Goal: Information Seeking & Learning: Learn about a topic

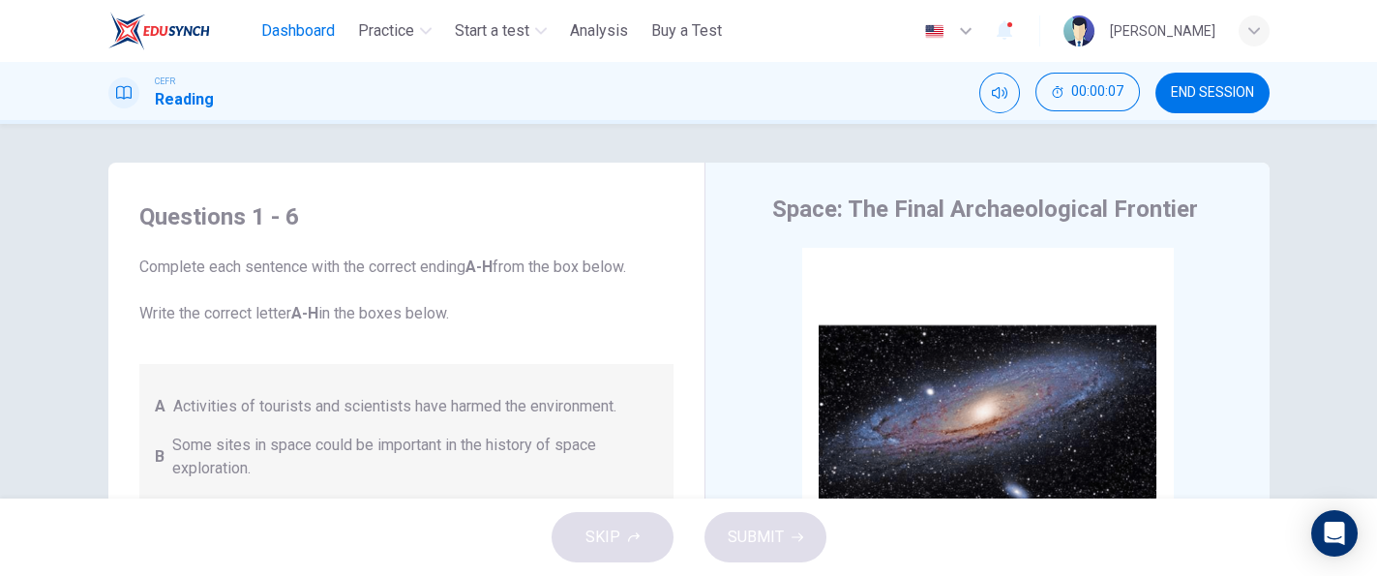
click at [295, 28] on span "Dashboard" at bounding box center [298, 30] width 74 height 23
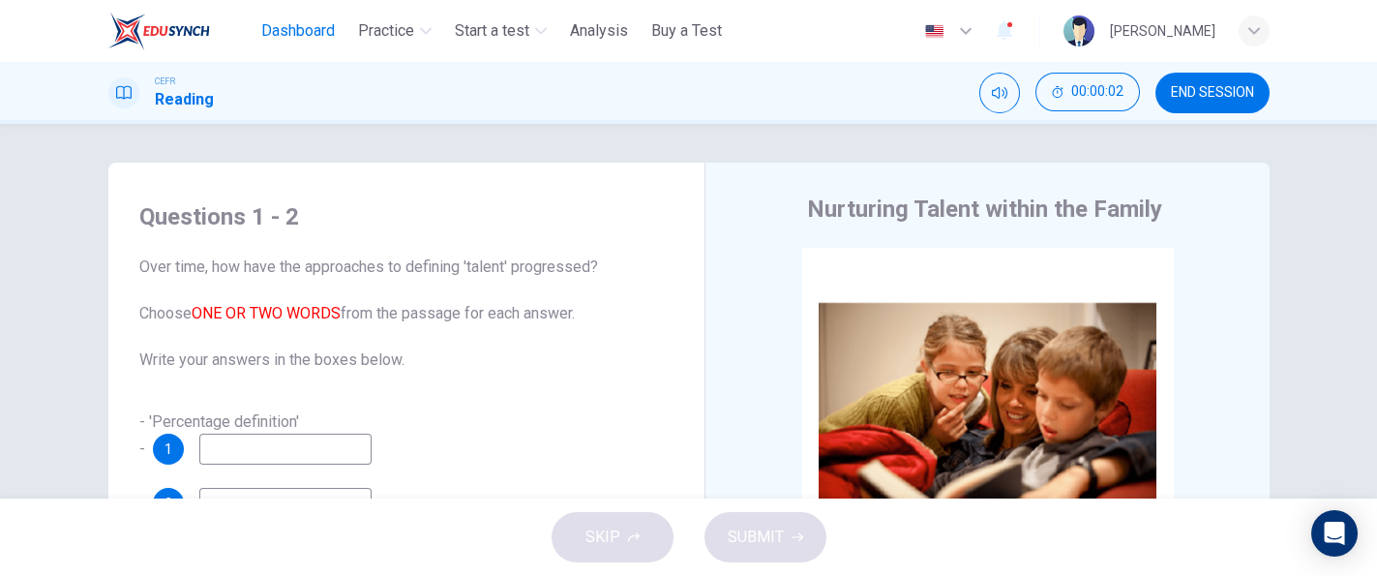
click at [333, 43] on button "Dashboard" at bounding box center [297, 31] width 89 height 35
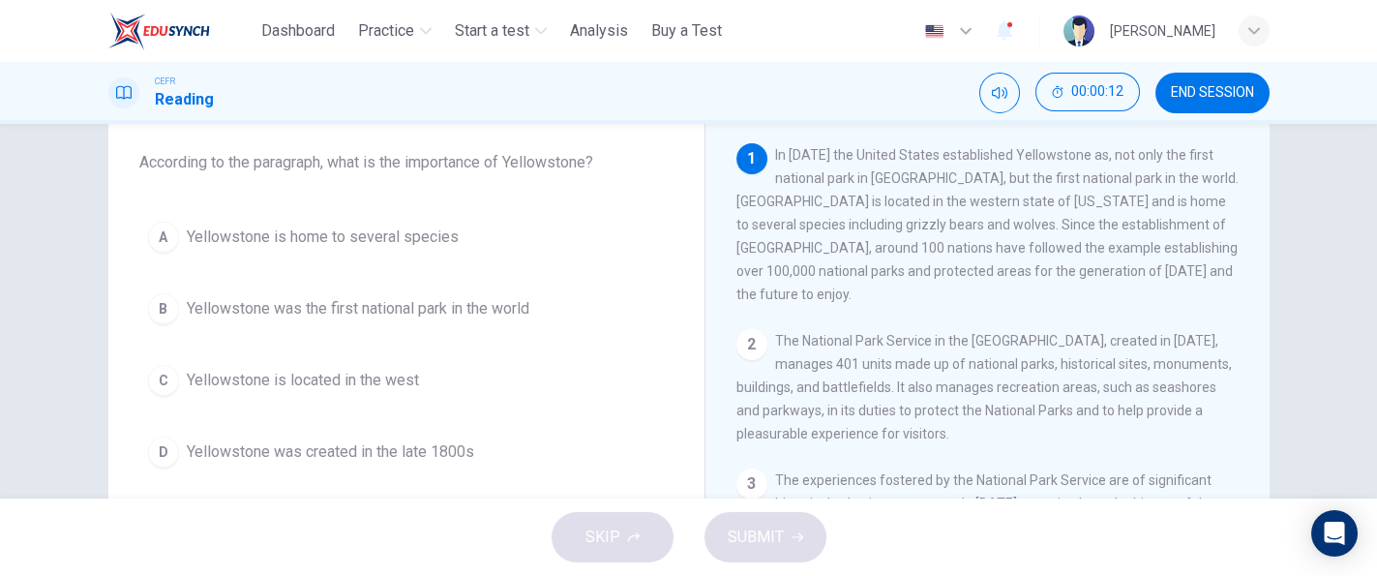
scroll to position [105, 0]
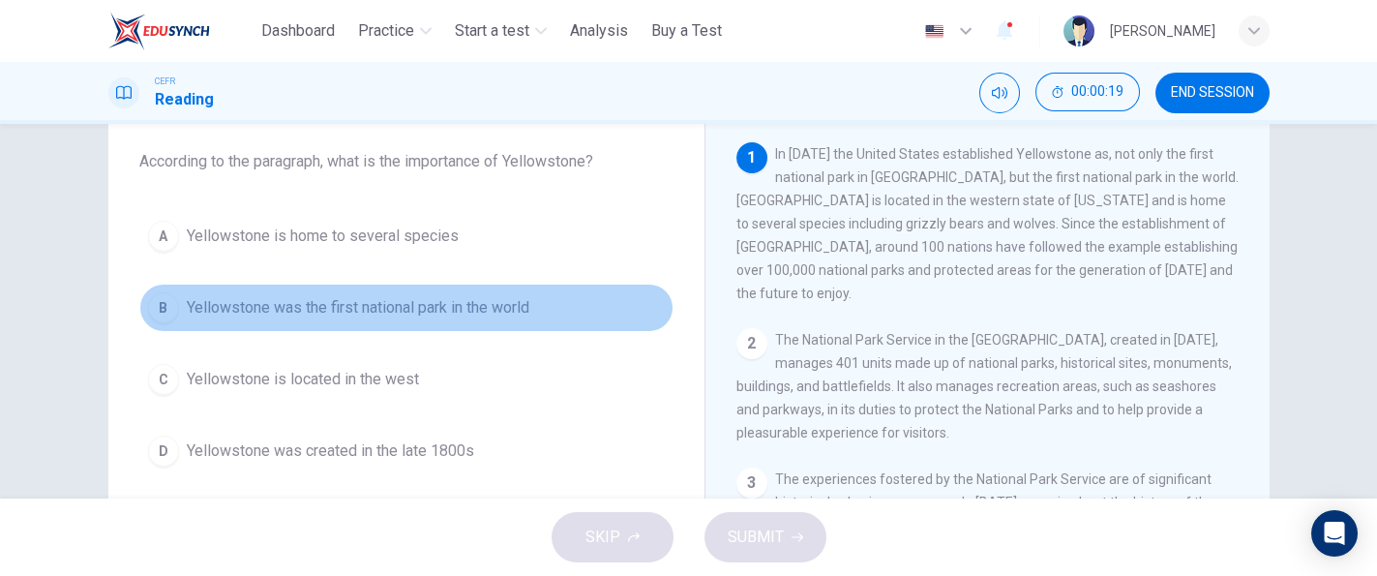
click at [509, 299] on span "Yellowstone was the first national park in the world" at bounding box center [358, 307] width 342 height 23
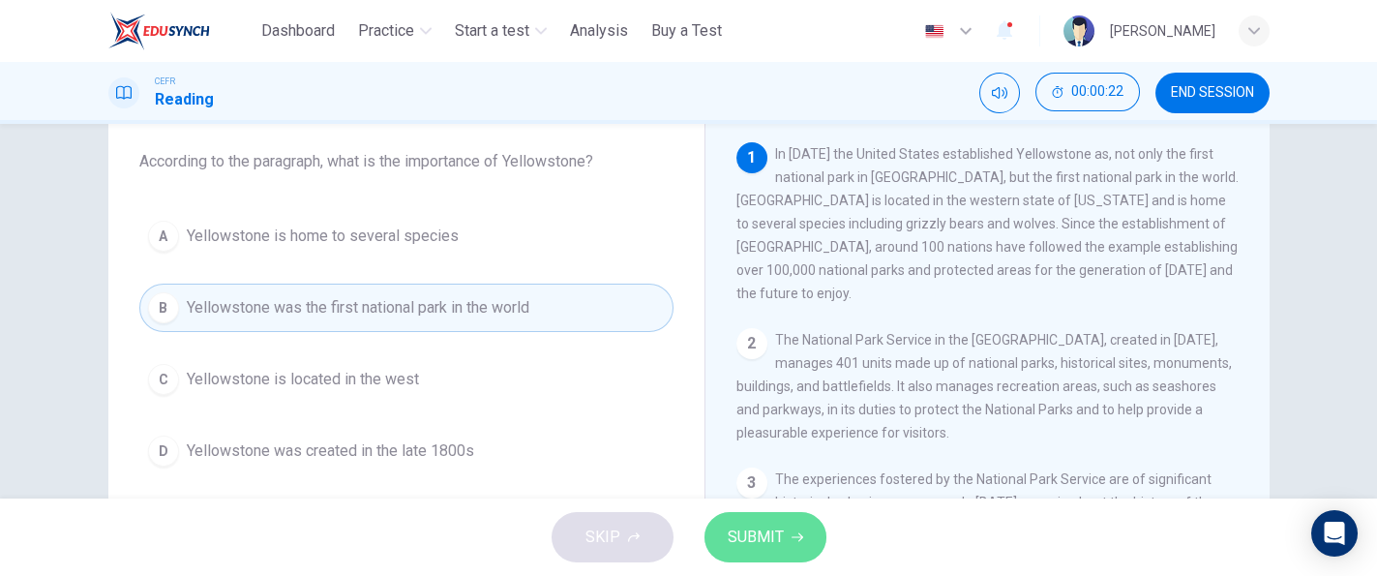
click at [759, 533] on span "SUBMIT" at bounding box center [755, 536] width 56 height 27
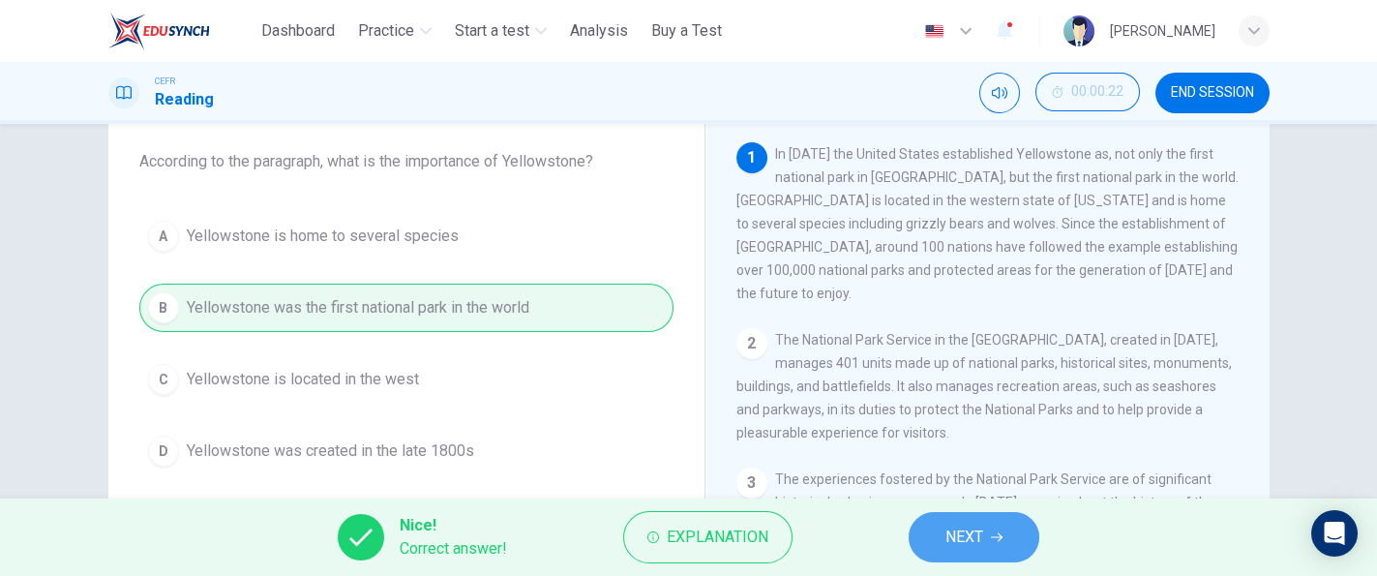
click at [1009, 526] on button "NEXT" at bounding box center [973, 537] width 131 height 50
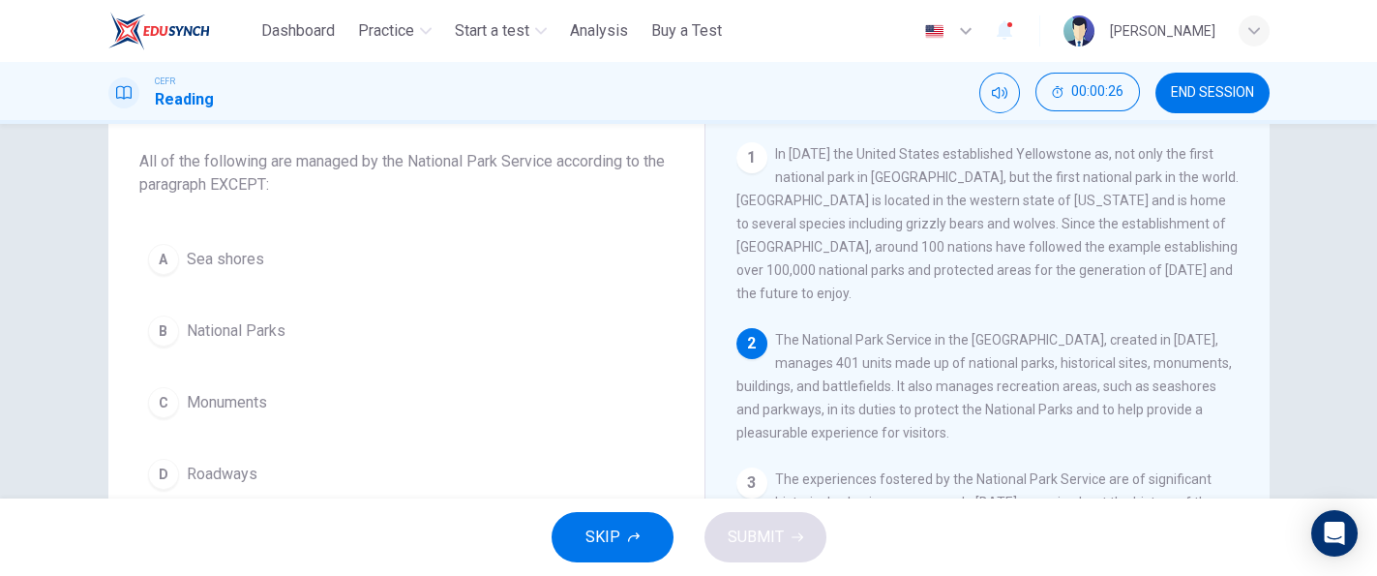
click at [1058, 359] on div "2 The National Park Service in the [GEOGRAPHIC_DATA], created in [DATE], manage…" at bounding box center [987, 386] width 503 height 116
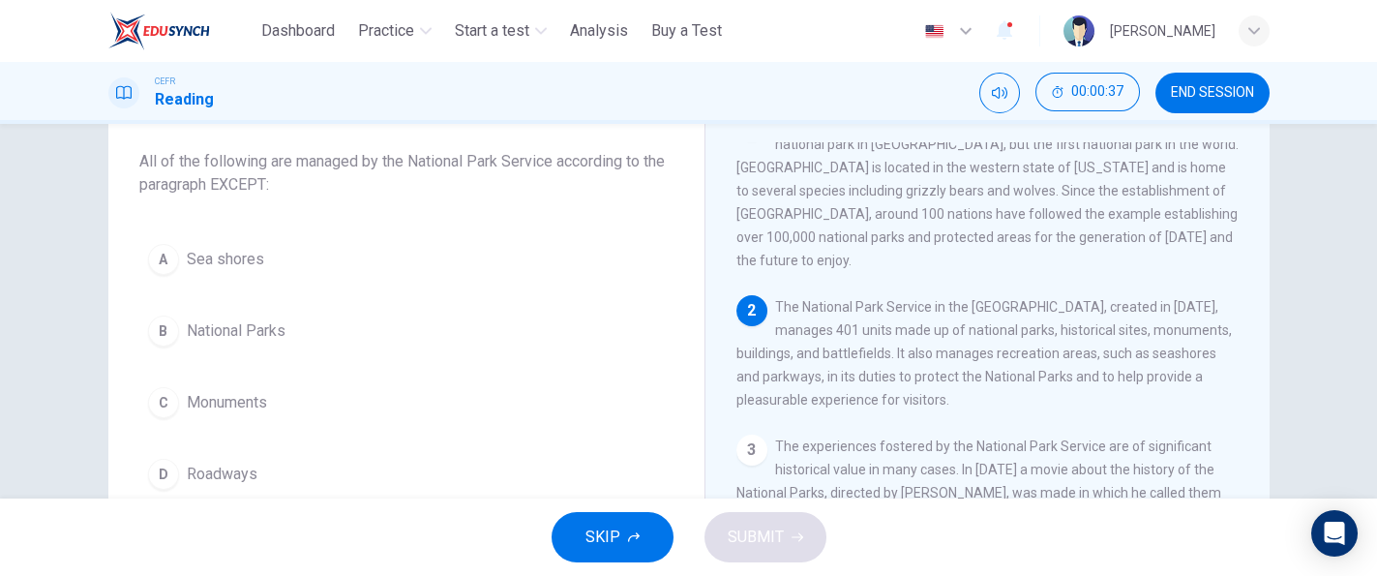
scroll to position [36, 0]
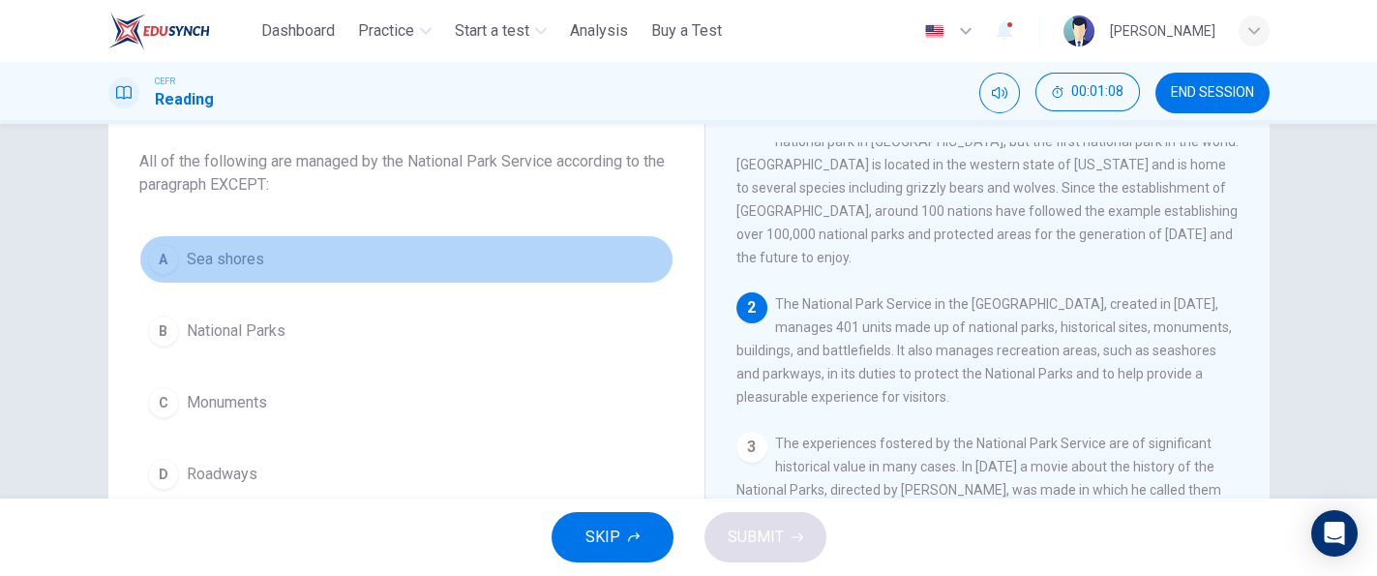
click at [269, 276] on button "A Sea shores" at bounding box center [406, 259] width 534 height 48
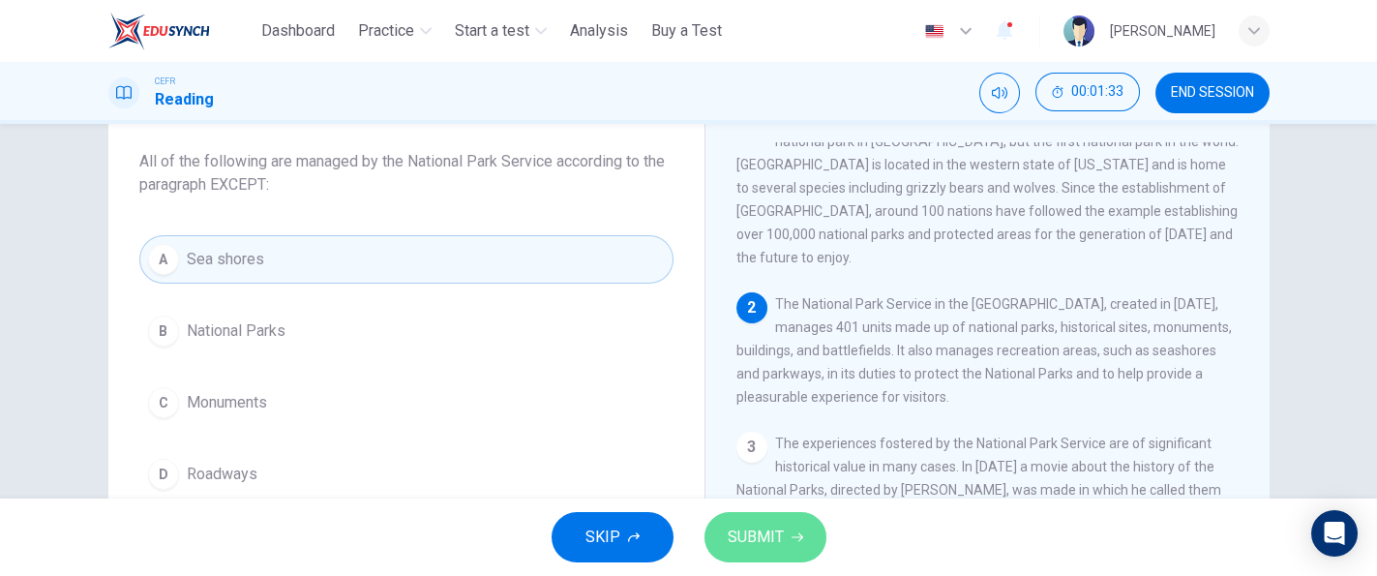
click at [712, 533] on button "SUBMIT" at bounding box center [765, 537] width 122 height 50
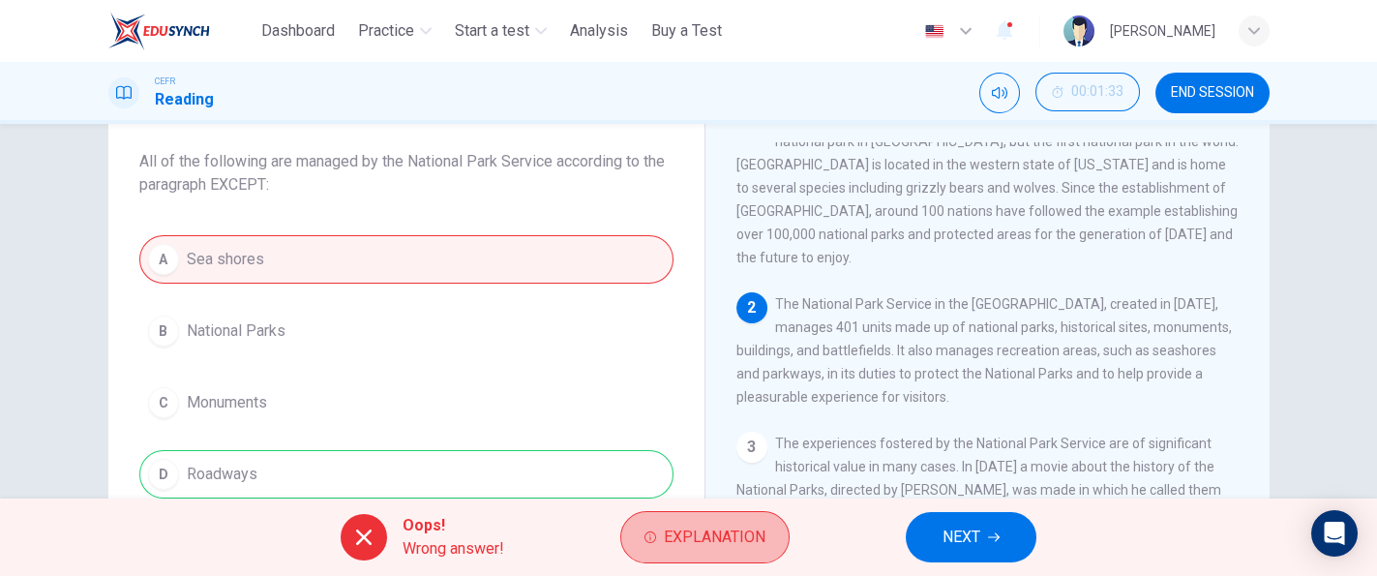
click at [712, 533] on span "Explanation" at bounding box center [715, 536] width 102 height 27
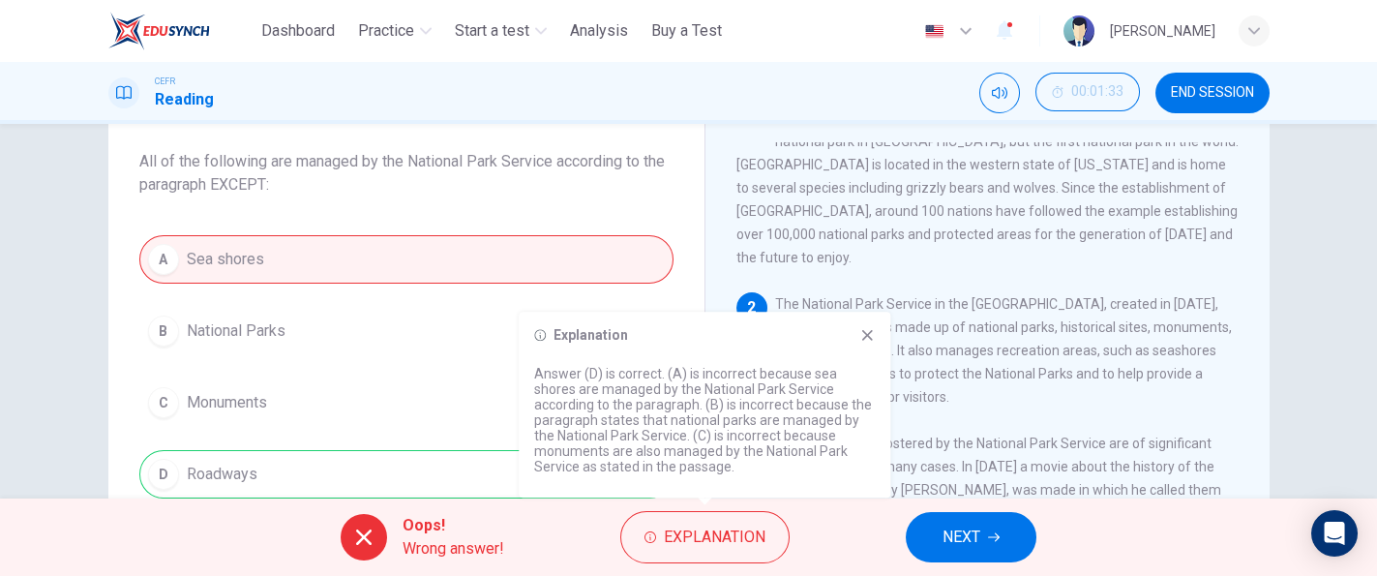
click at [904, 451] on span "The experiences fostered by the National Park Service are of significant histor…" at bounding box center [987, 547] width 502 height 224
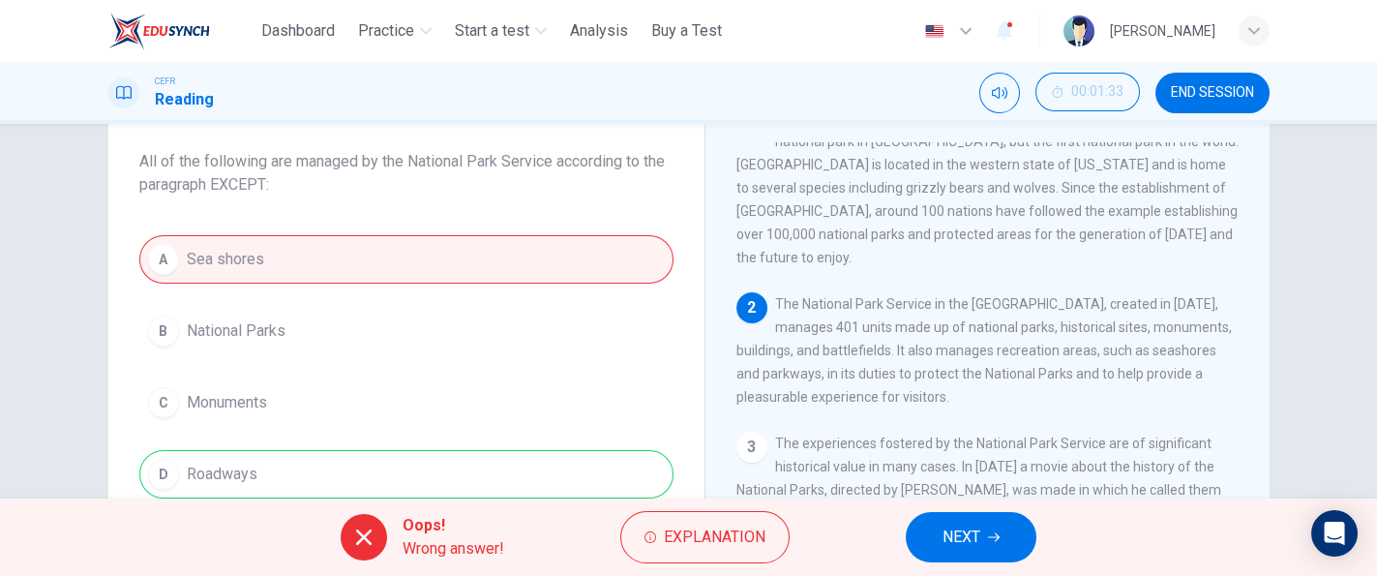
drag, startPoint x: 1258, startPoint y: 299, endPoint x: 1248, endPoint y: 341, distance: 42.7
click at [1248, 341] on div "National Parks 1 In [DATE] the United States established [GEOGRAPHIC_DATA] as, …" at bounding box center [986, 408] width 565 height 703
click at [980, 527] on span "NEXT" at bounding box center [961, 536] width 38 height 27
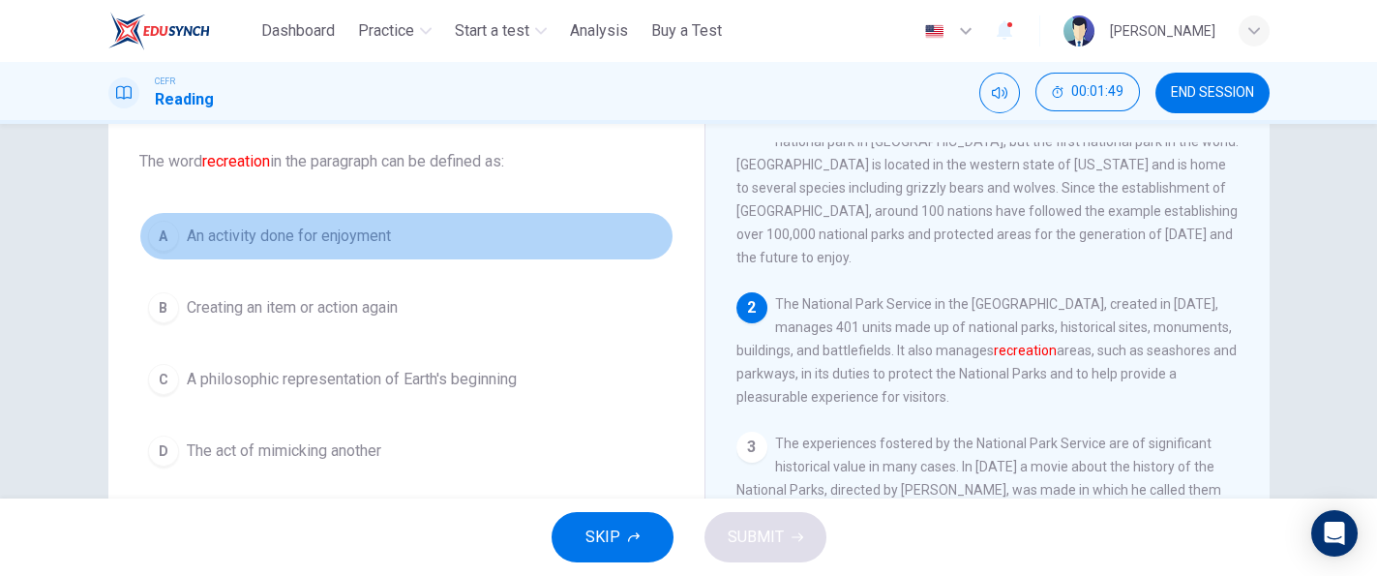
click at [405, 238] on button "A An activity done for enjoyment" at bounding box center [406, 236] width 534 height 48
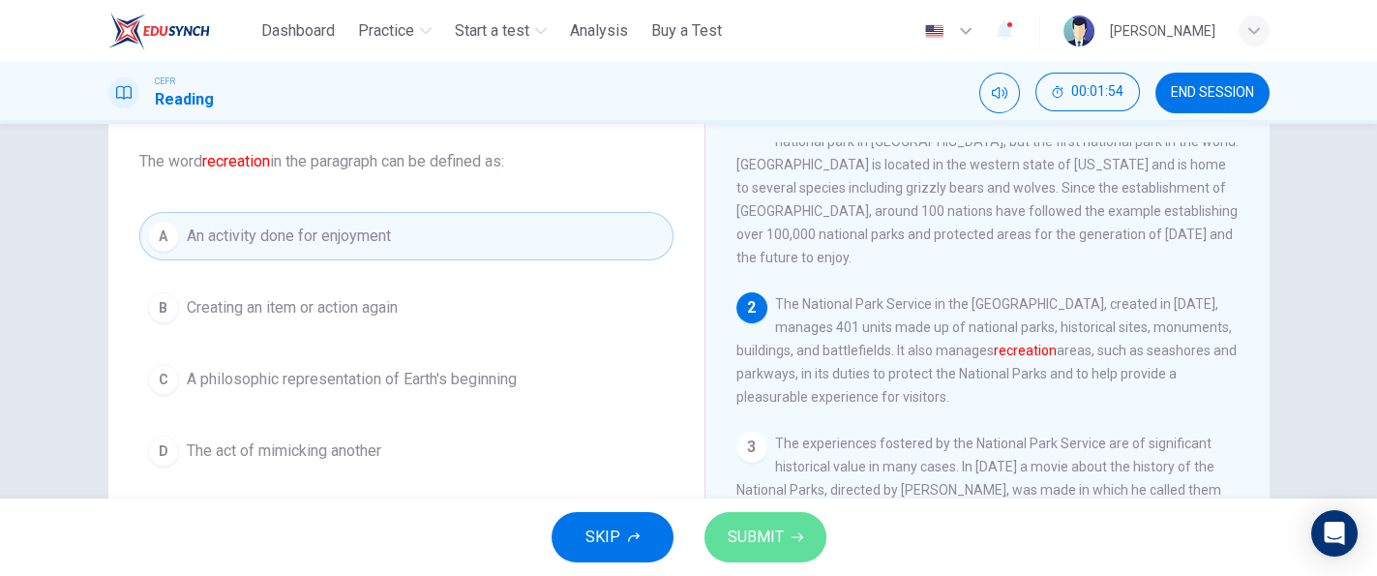
click at [737, 533] on span "SUBMIT" at bounding box center [755, 536] width 56 height 27
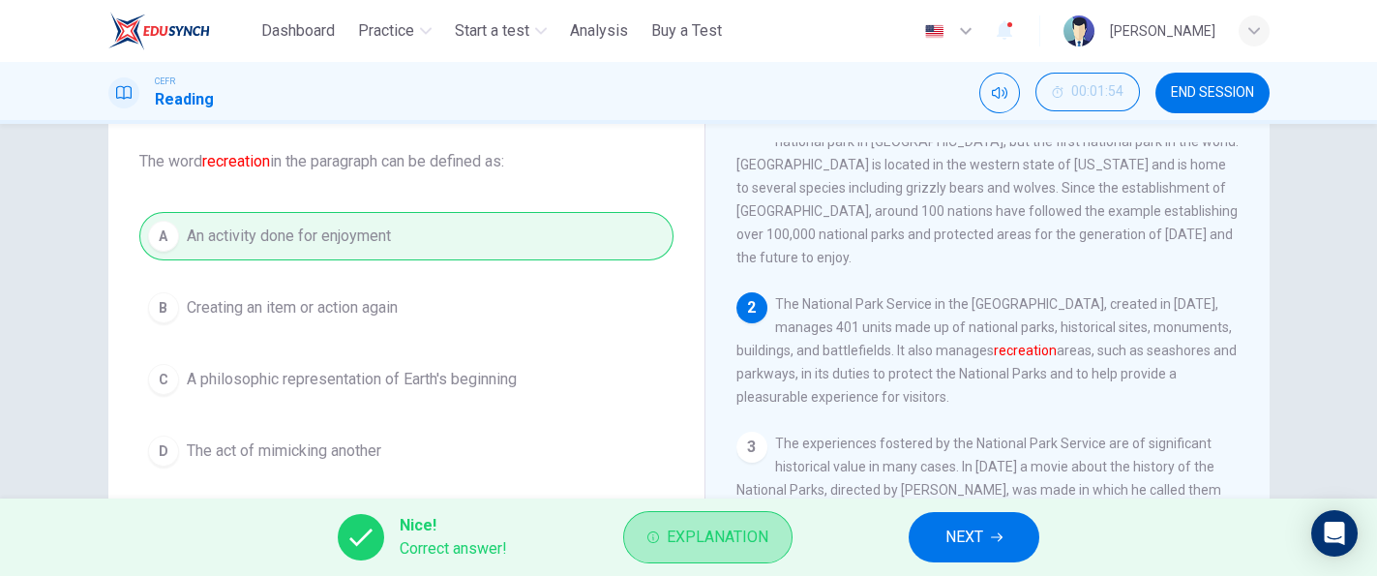
click at [737, 533] on span "Explanation" at bounding box center [718, 536] width 102 height 27
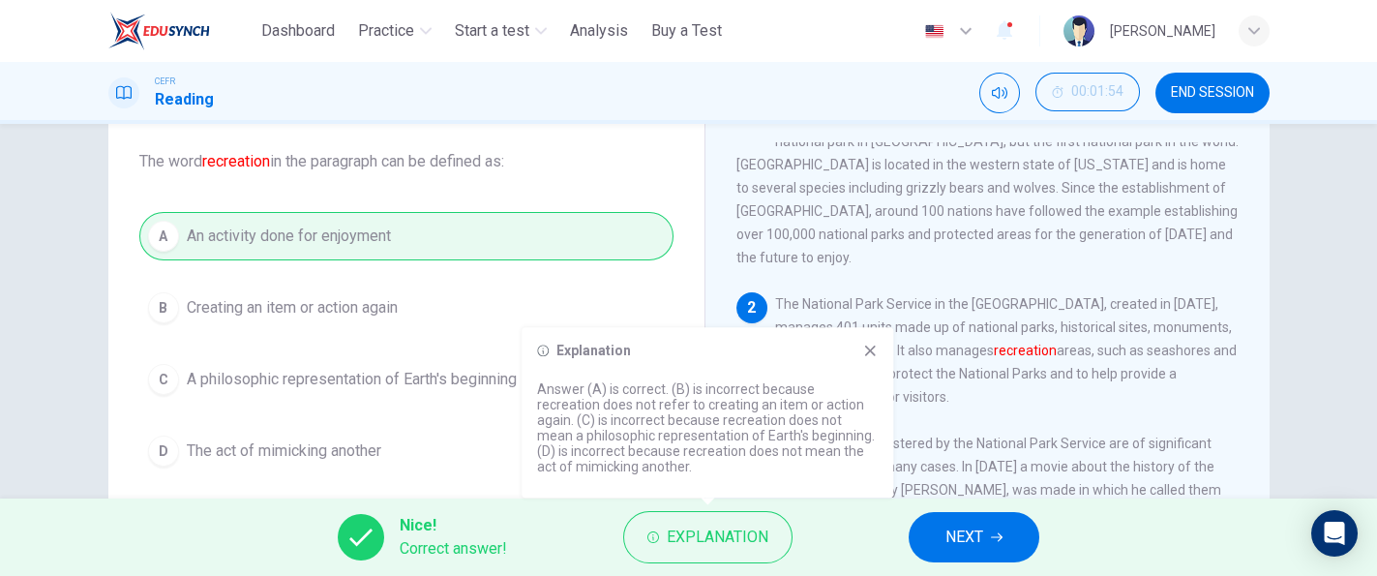
click at [963, 448] on div "3 The experiences fostered by the National Park Service are of significant hist…" at bounding box center [987, 547] width 503 height 232
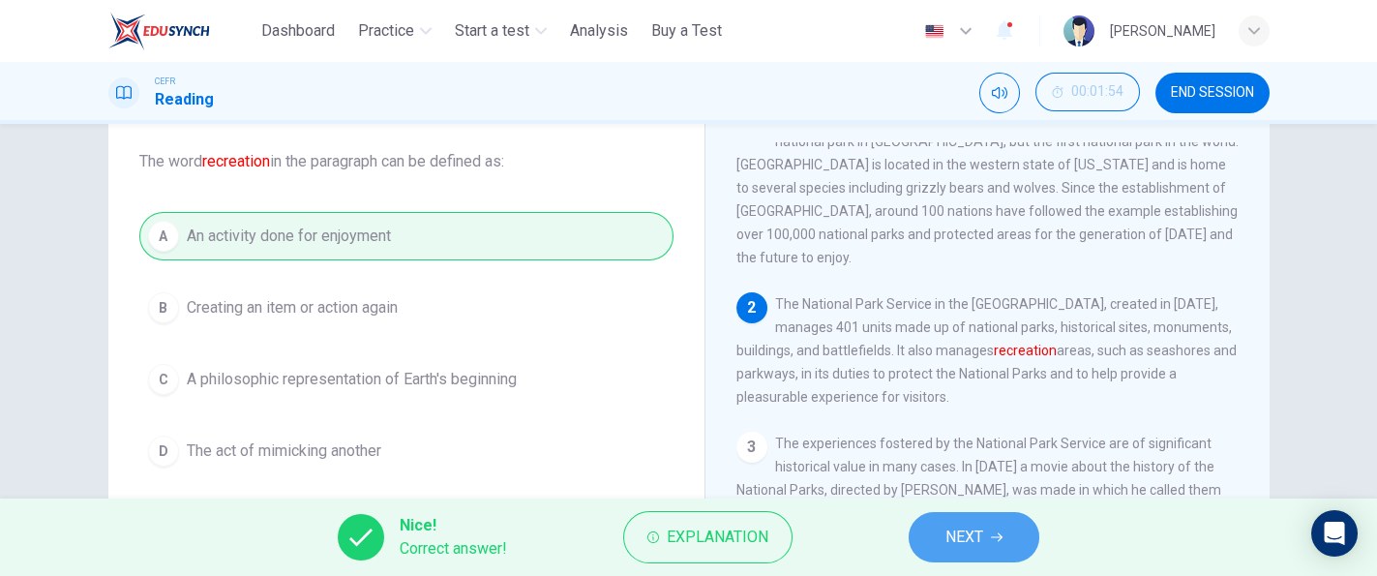
click at [945, 546] on span "NEXT" at bounding box center [964, 536] width 38 height 27
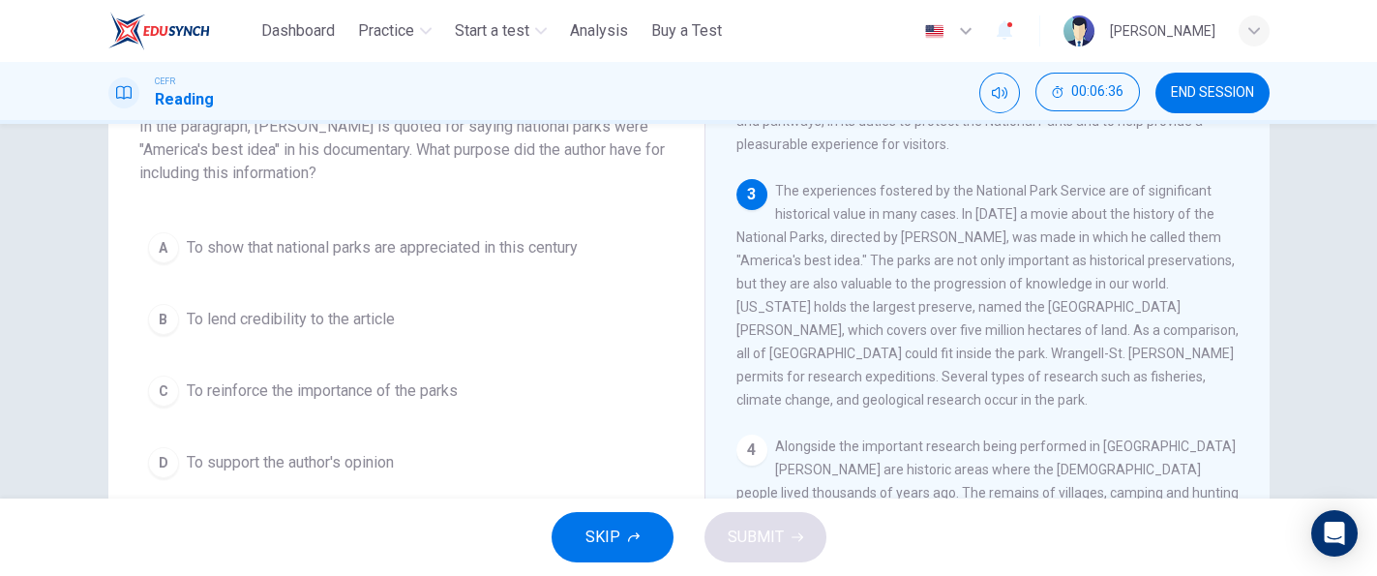
scroll to position [157, 0]
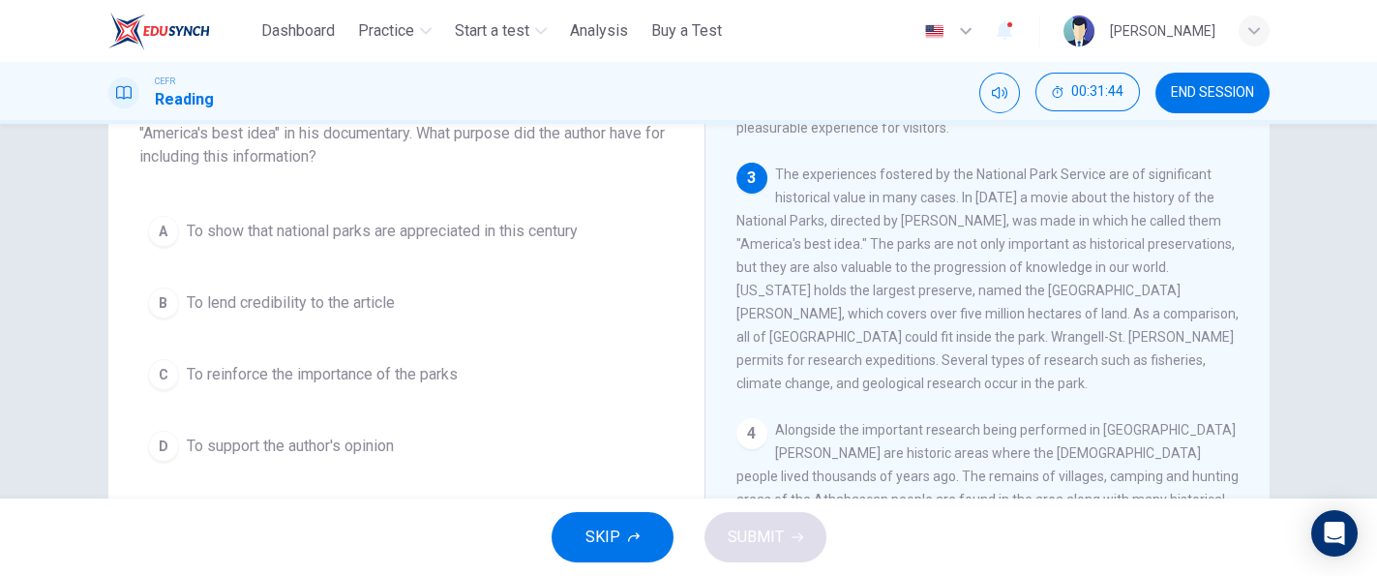
click at [1175, 88] on span "END SESSION" at bounding box center [1211, 92] width 83 height 15
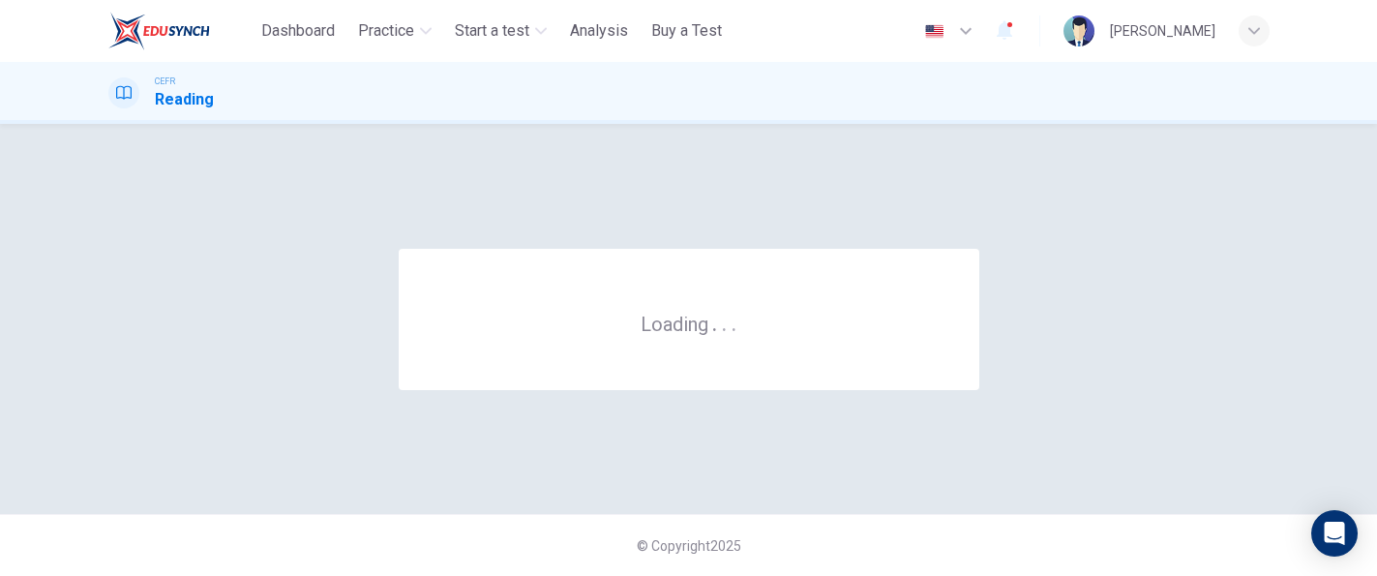
scroll to position [0, 0]
